Goal: Obtain resource: Download file/media

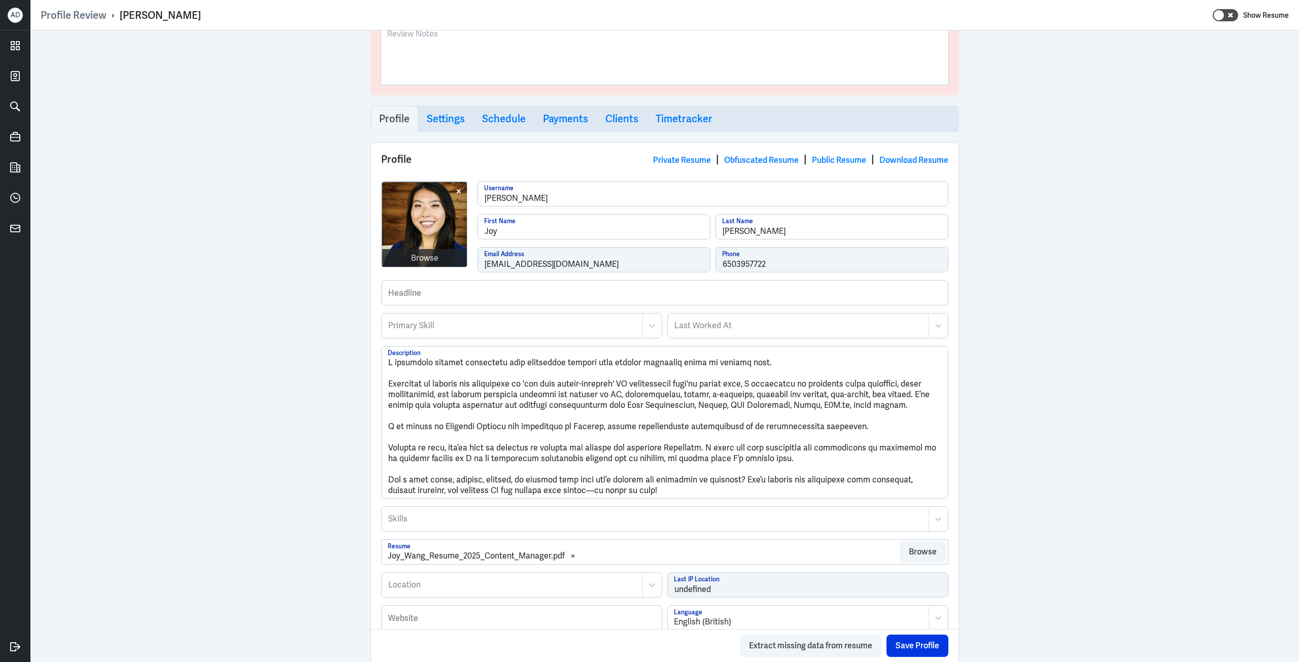
scroll to position [76, 0]
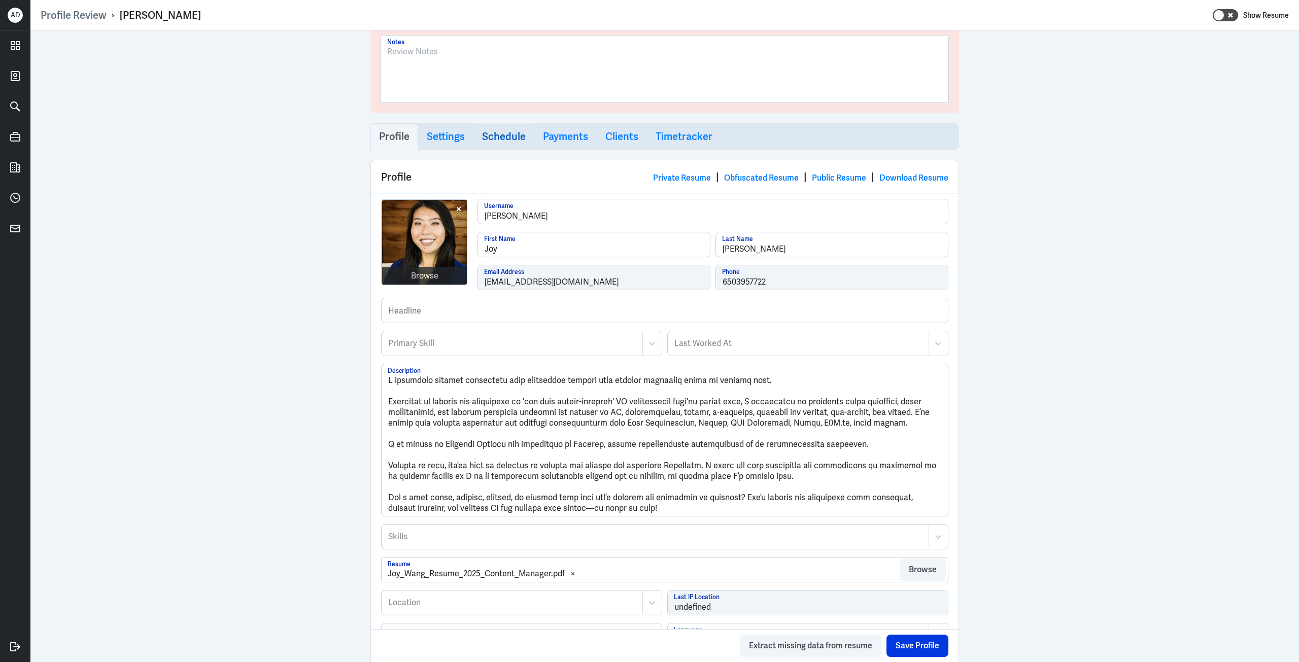
click at [476, 139] on link "Schedule" at bounding box center [503, 136] width 61 height 26
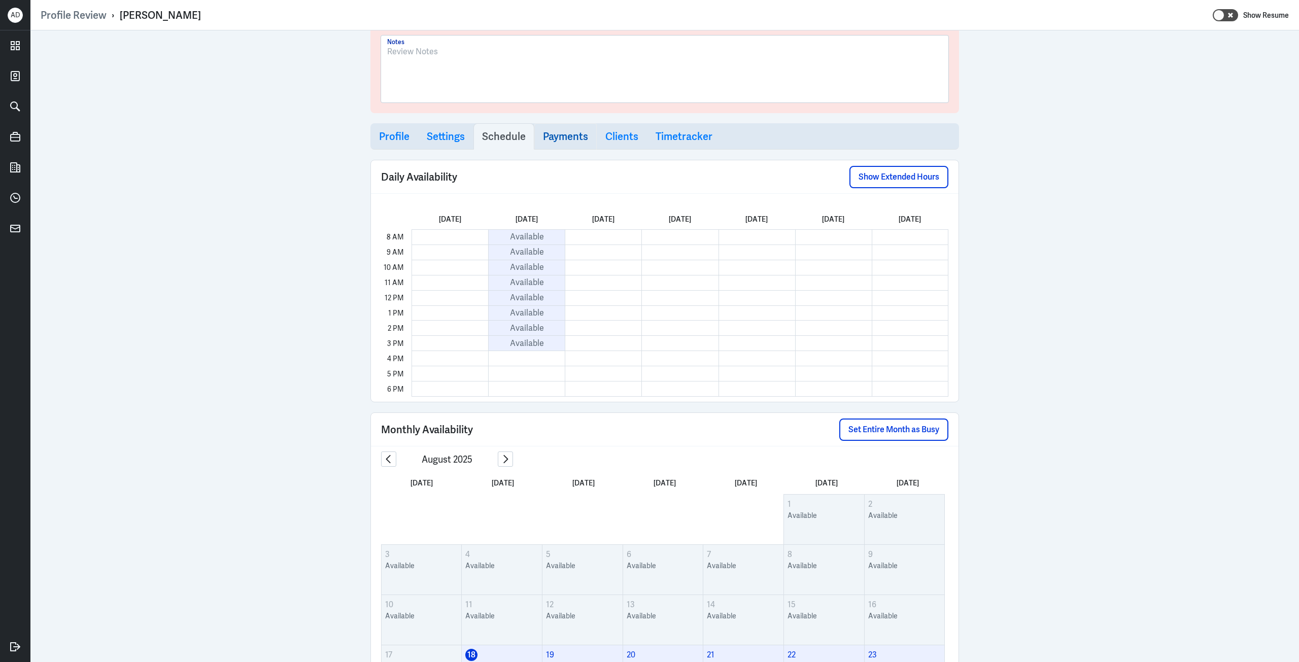
click at [543, 137] on h3 "Payments" at bounding box center [565, 136] width 45 height 12
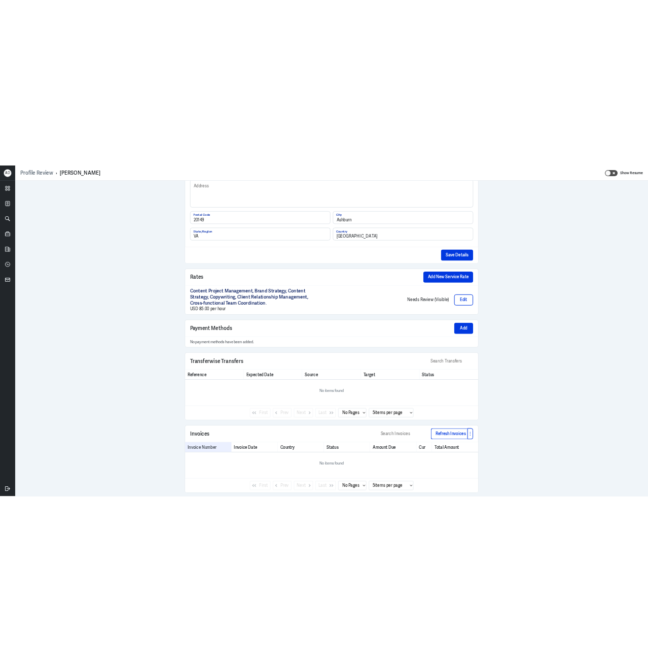
scroll to position [546, 0]
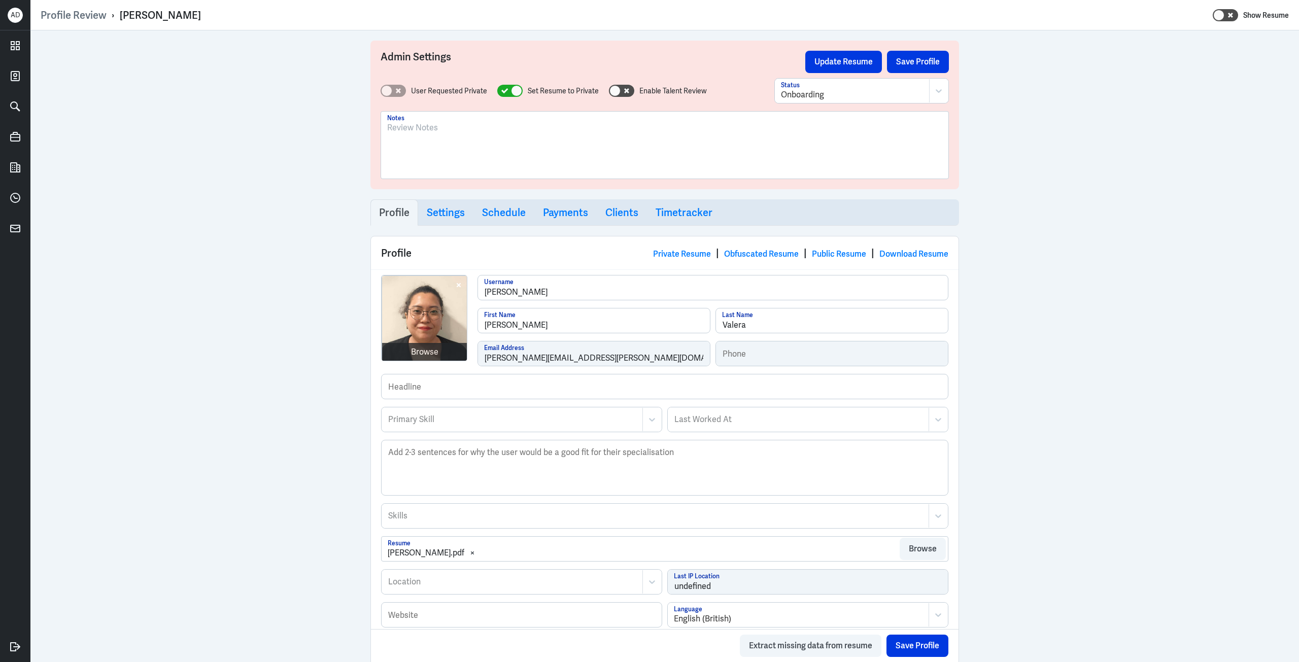
click at [907, 260] on div "Private Resume | Obfuscated Resume | Public Resume | Download Resume" at bounding box center [800, 253] width 295 height 15
click at [908, 256] on link "Download Resume" at bounding box center [913, 254] width 69 height 11
